Goal: Task Accomplishment & Management: Use online tool/utility

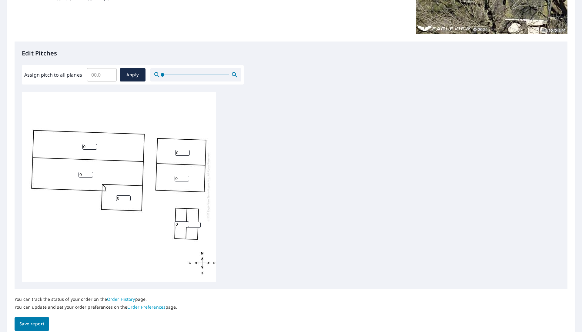
click at [21, 257] on button "Save report" at bounding box center [32, 324] width 35 height 14
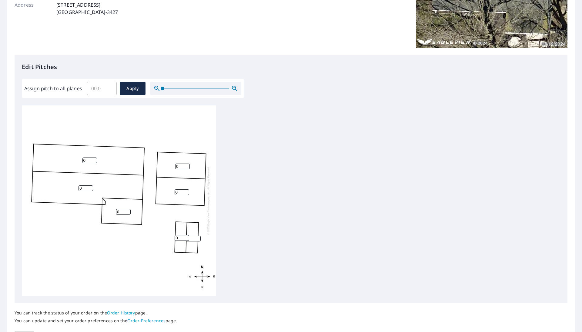
scroll to position [103, 0]
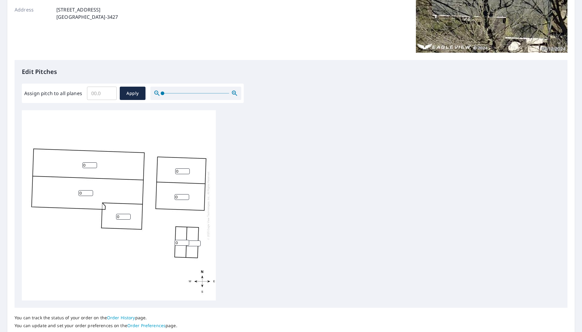
click at [67, 165] on div "0 0 0 0 0 0 0" at bounding box center [119, 205] width 194 height 190
click at [91, 167] on input "0" at bounding box center [89, 166] width 15 height 6
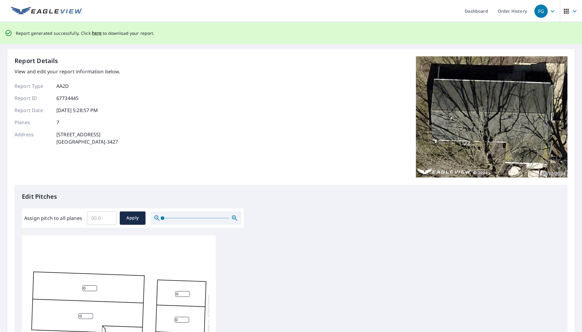
scroll to position [6, 0]
click at [85, 257] on input "0" at bounding box center [89, 289] width 15 height 6
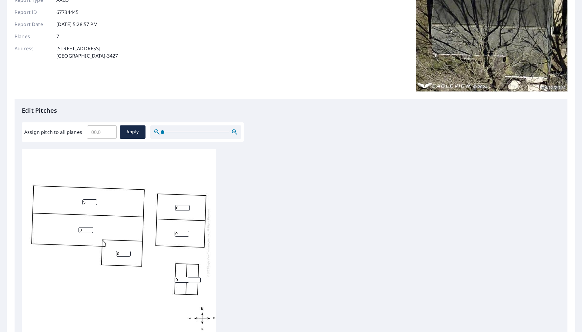
scroll to position [91, 0]
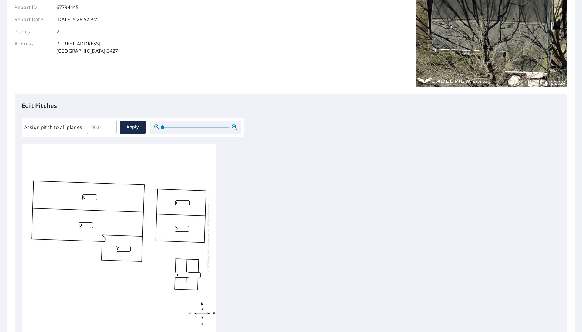
type input "5"
click at [183, 201] on input "0" at bounding box center [182, 203] width 15 height 6
type input "5"
click at [86, 223] on input "0" at bounding box center [86, 226] width 15 height 6
type input "5"
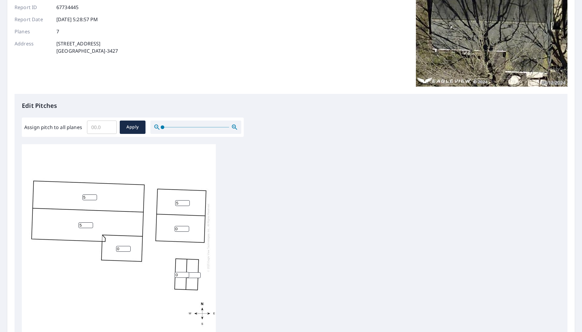
click at [179, 257] on input "0" at bounding box center [182, 275] width 15 height 6
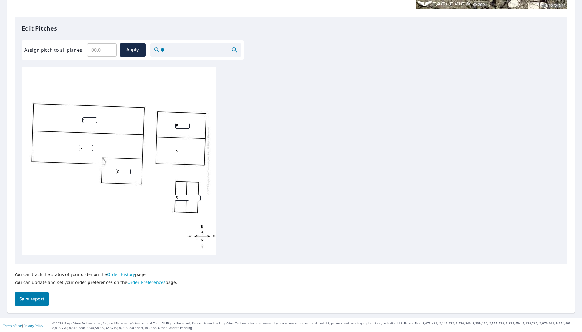
scroll to position [170, 0]
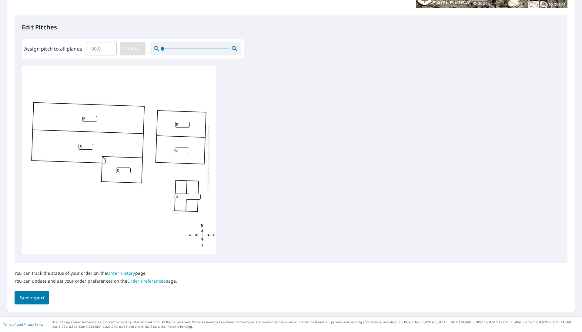
type input "5"
click at [131, 48] on span "Apply" at bounding box center [133, 49] width 16 height 8
